Goal: Find specific page/section: Find specific page/section

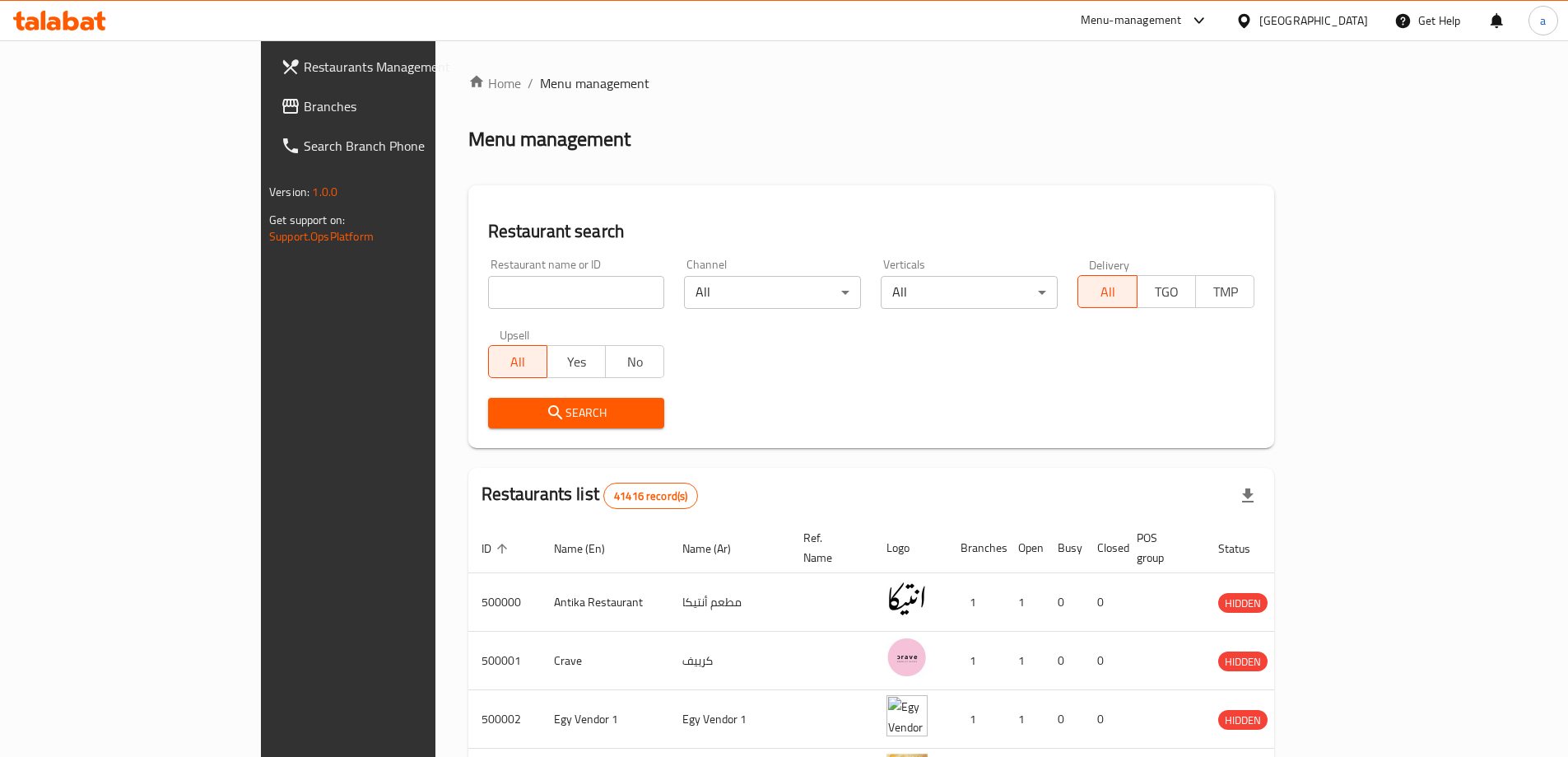
click at [261, 121] on div "Restaurants Management Branches Search Branch Phone Version: 1.0.0 Get support …" at bounding box center [784, 630] width 1048 height 1180
click at [304, 114] on span "Branches" at bounding box center [406, 105] width 206 height 20
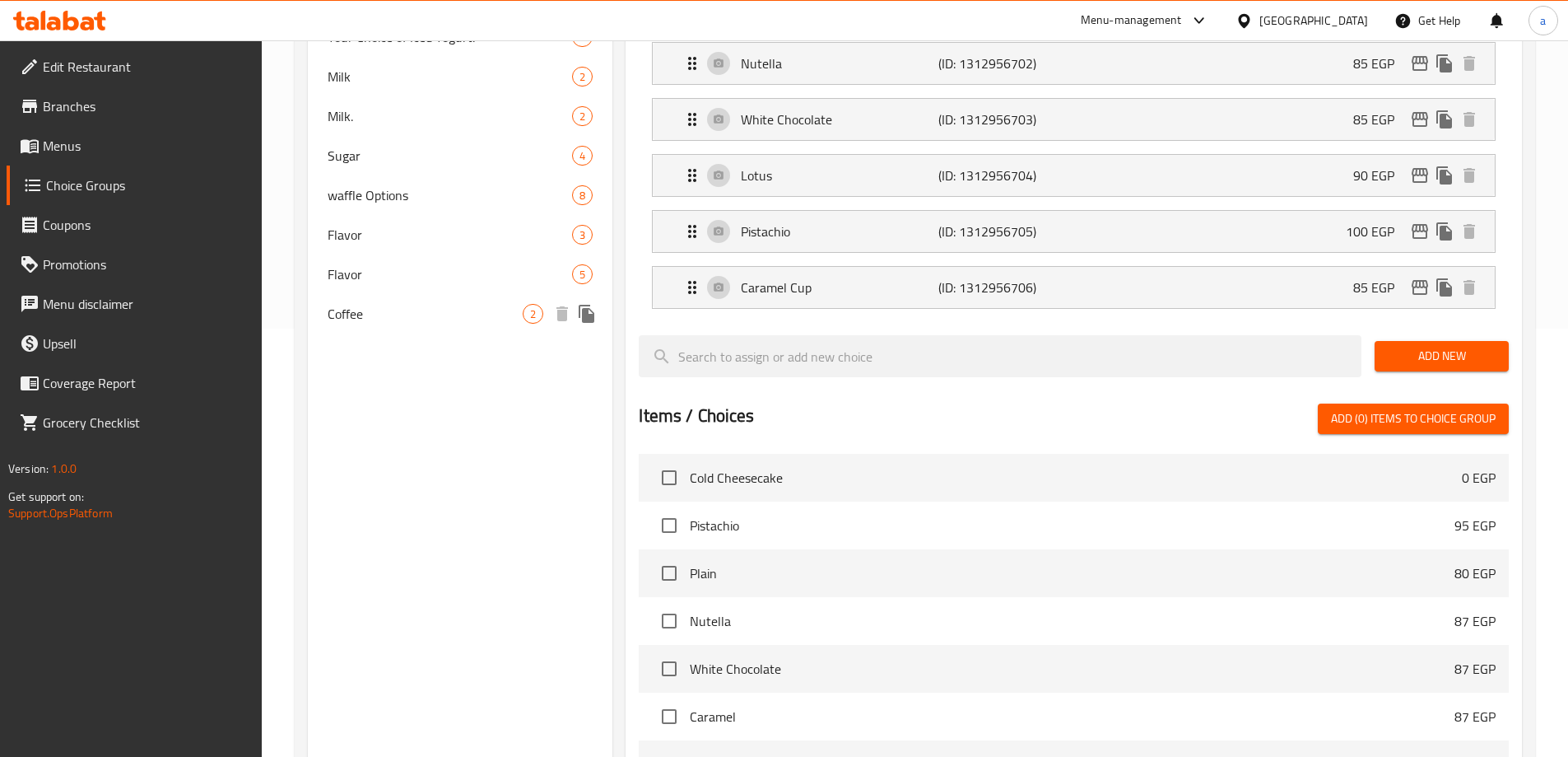
scroll to position [411, 0]
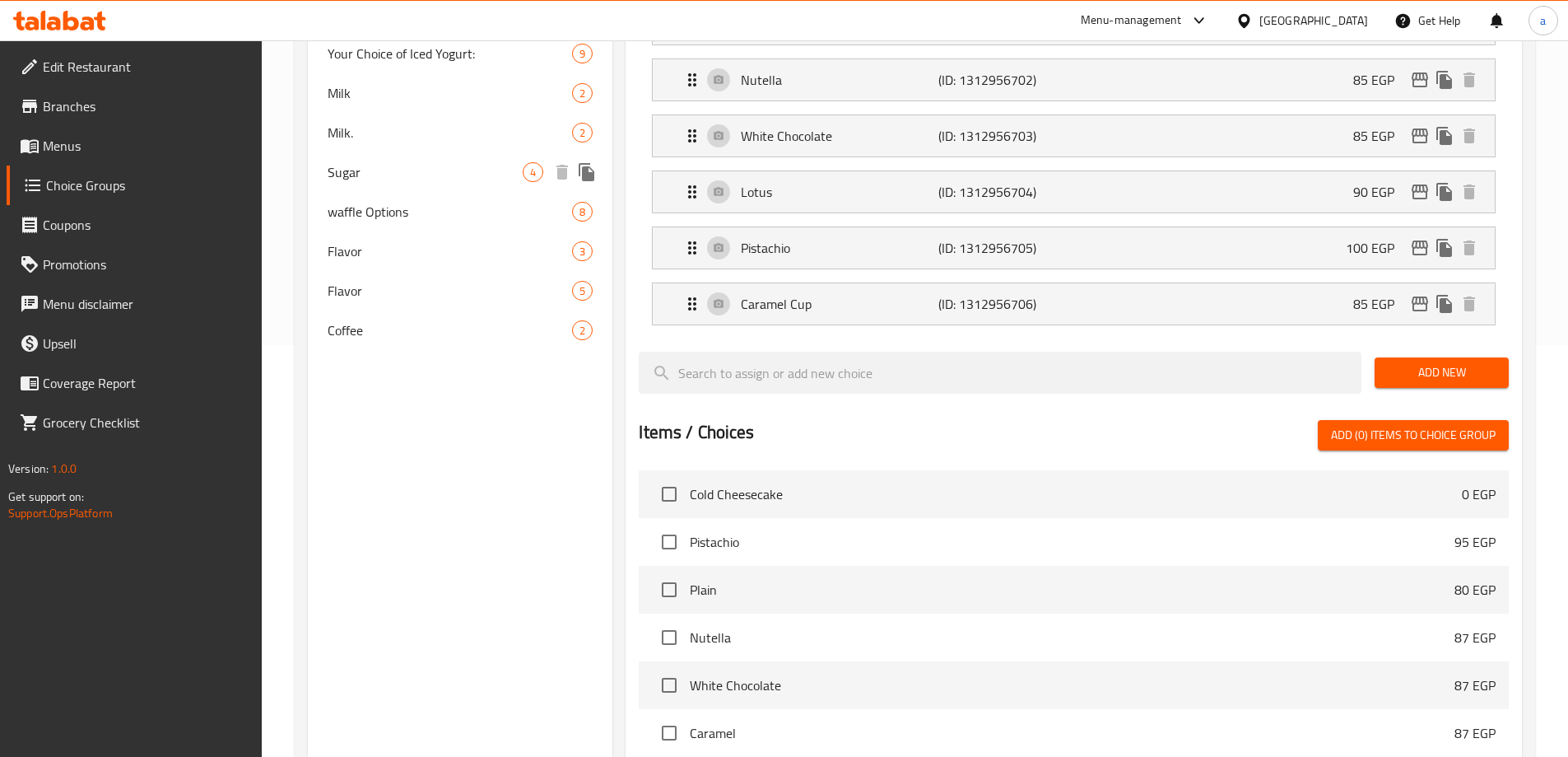
click at [381, 154] on div "Sugar 4" at bounding box center [461, 172] width 306 height 40
type input "Sugar"
type input "سكر"
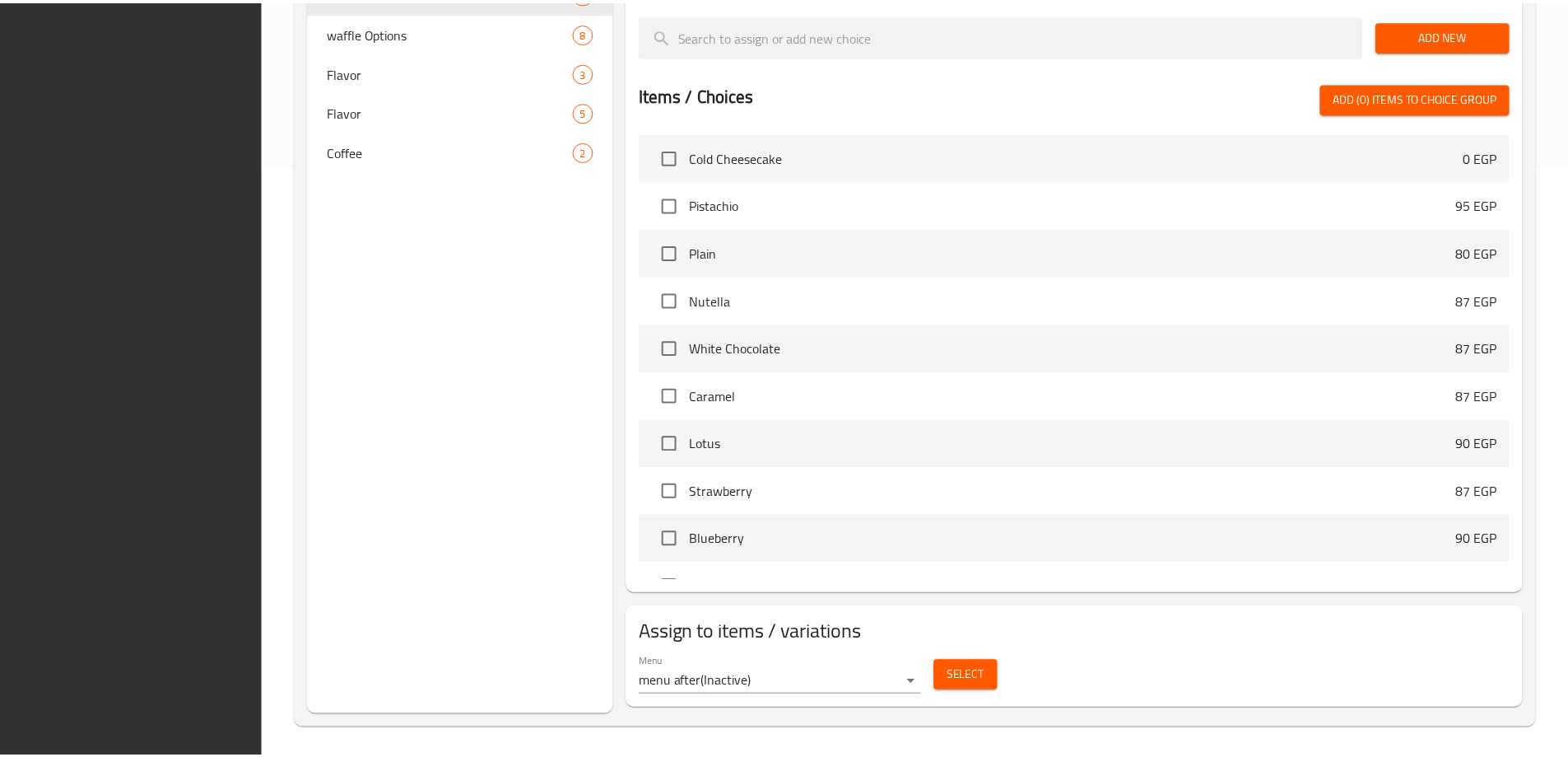
scroll to position [596, 0]
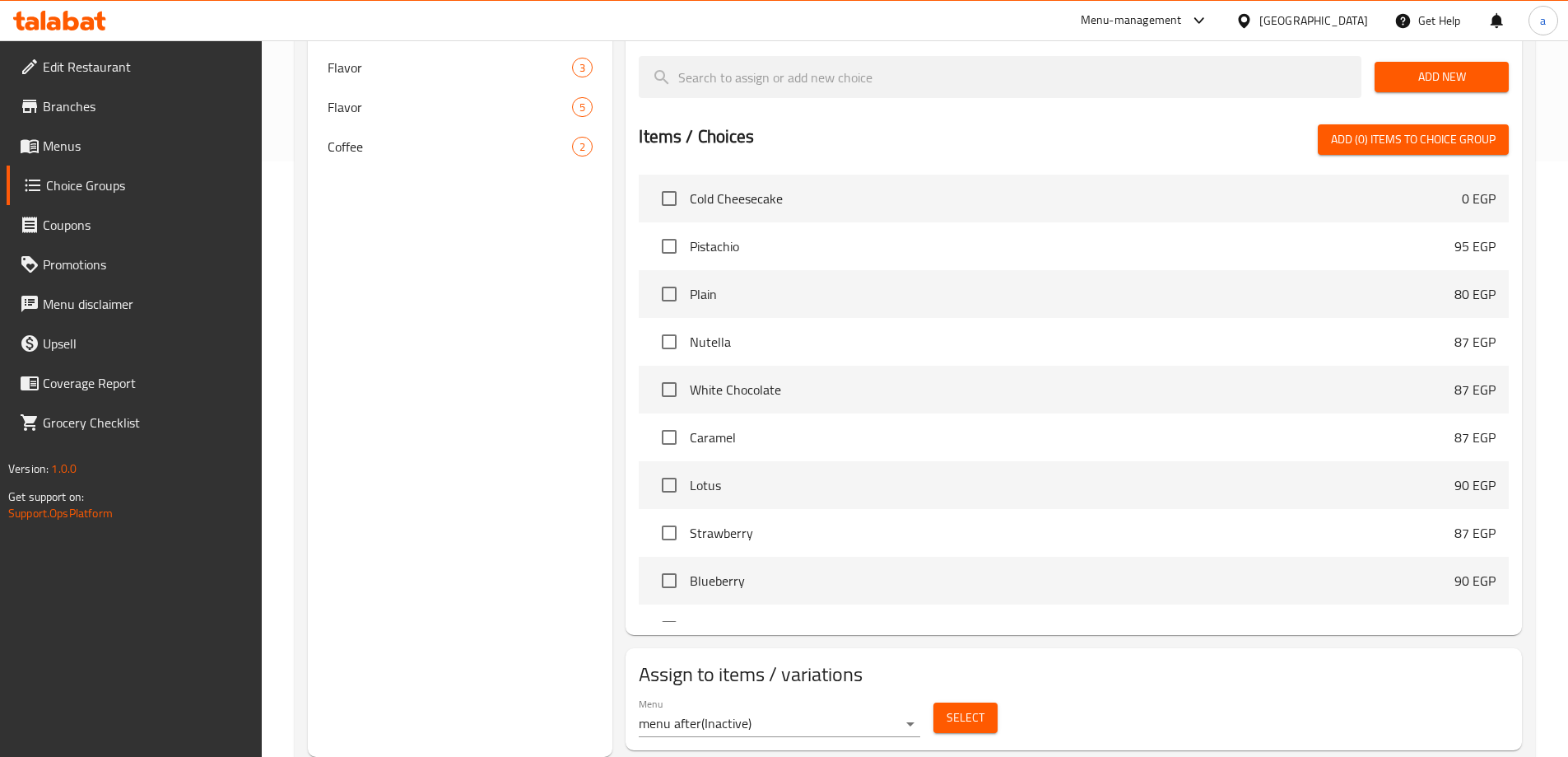
click at [563, 368] on div "Choice Groups Your Choice of Cup Brownies: 6 Your Choice of [PERSON_NAME]: 5 Yo…" at bounding box center [461, 173] width 306 height 1166
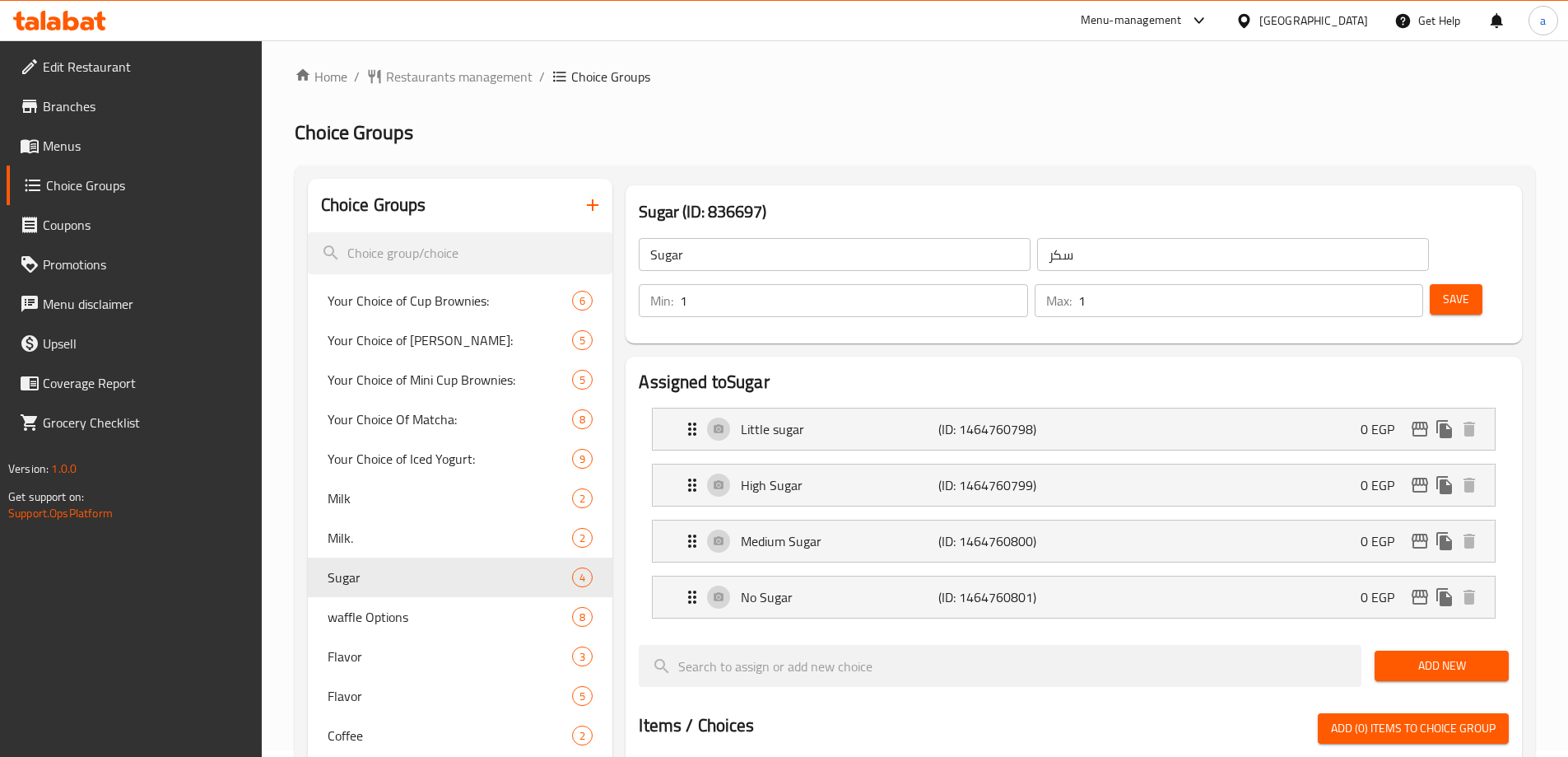
scroll to position [0, 0]
